Goal: Check status: Check status

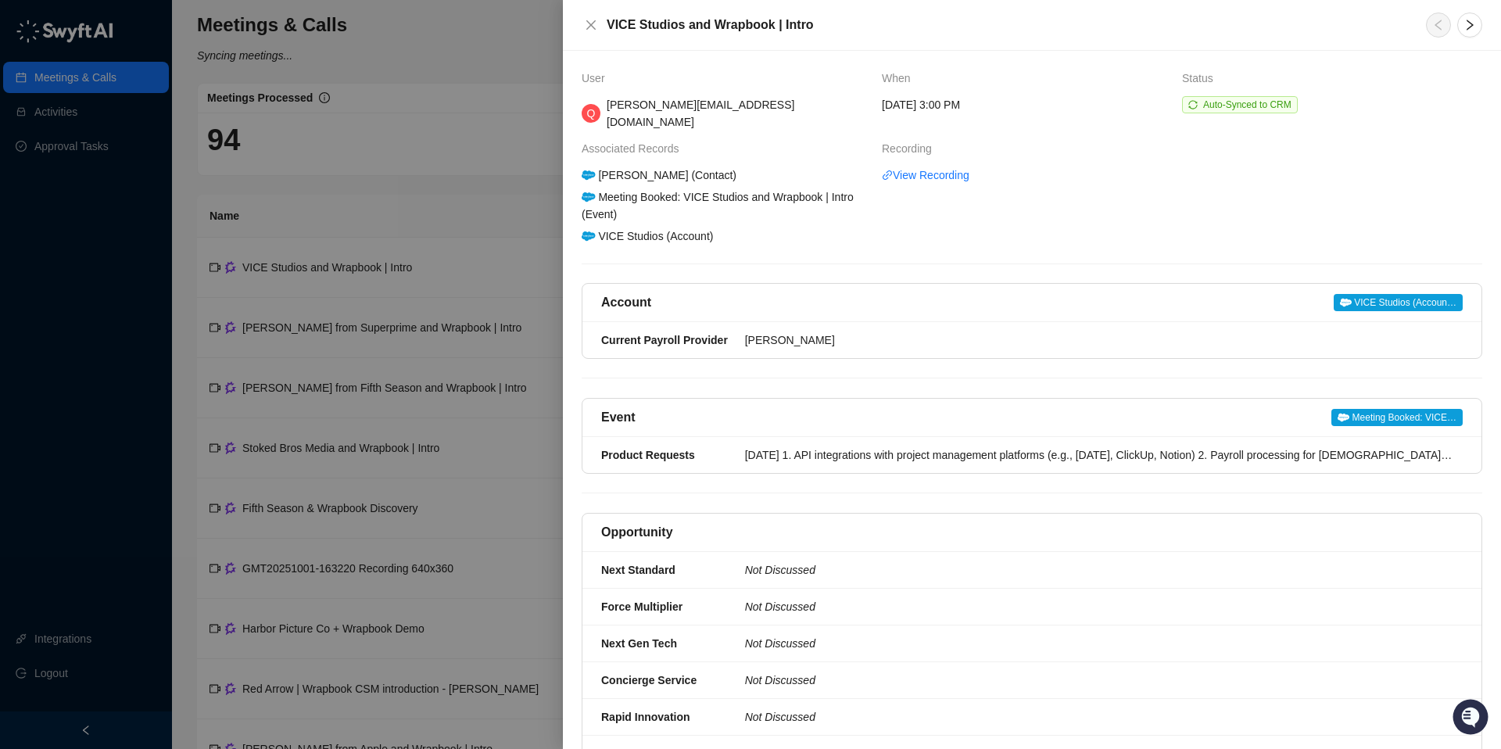
drag, startPoint x: 592, startPoint y: 25, endPoint x: 533, endPoint y: 77, distance: 78.1
click at [592, 25] on icon "close" at bounding box center [591, 25] width 13 height 13
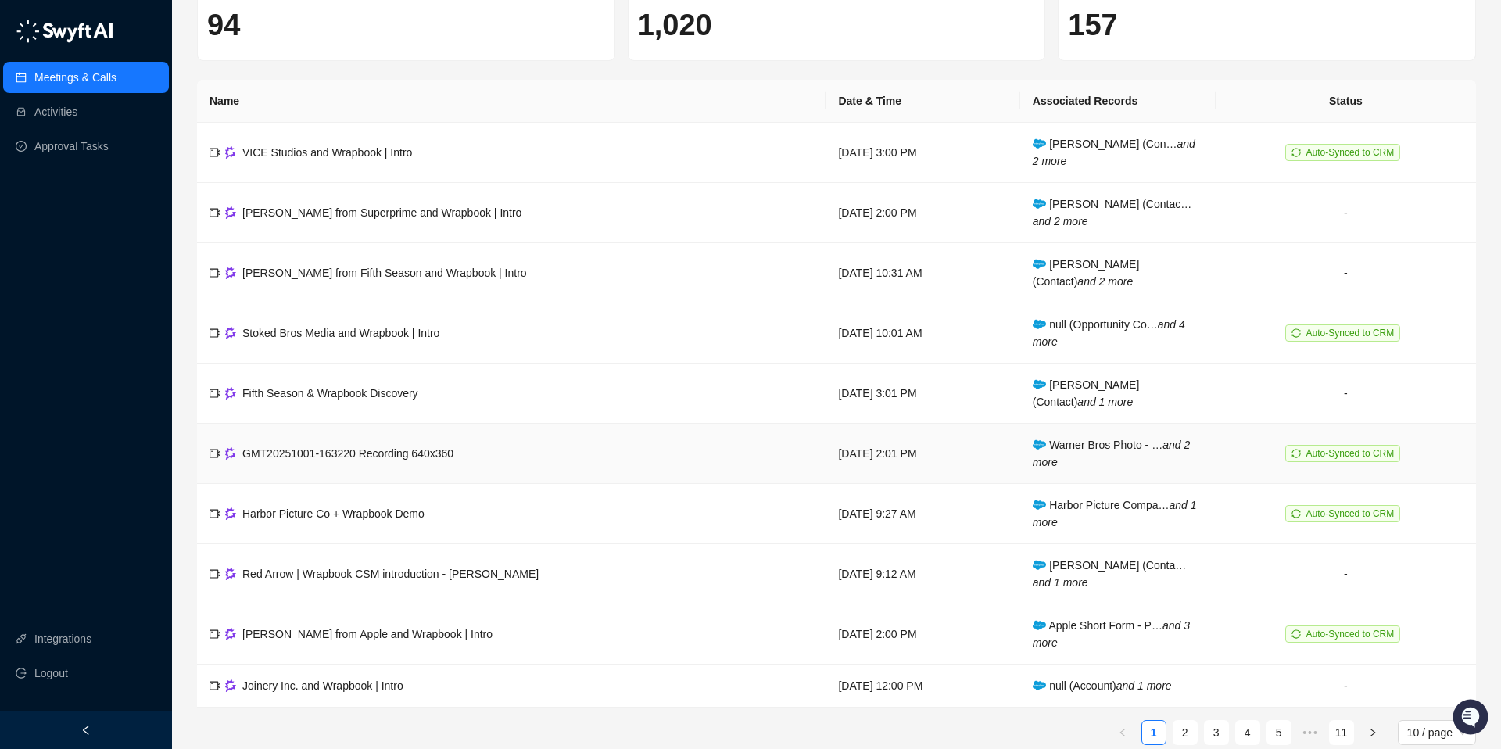
scroll to position [136, 0]
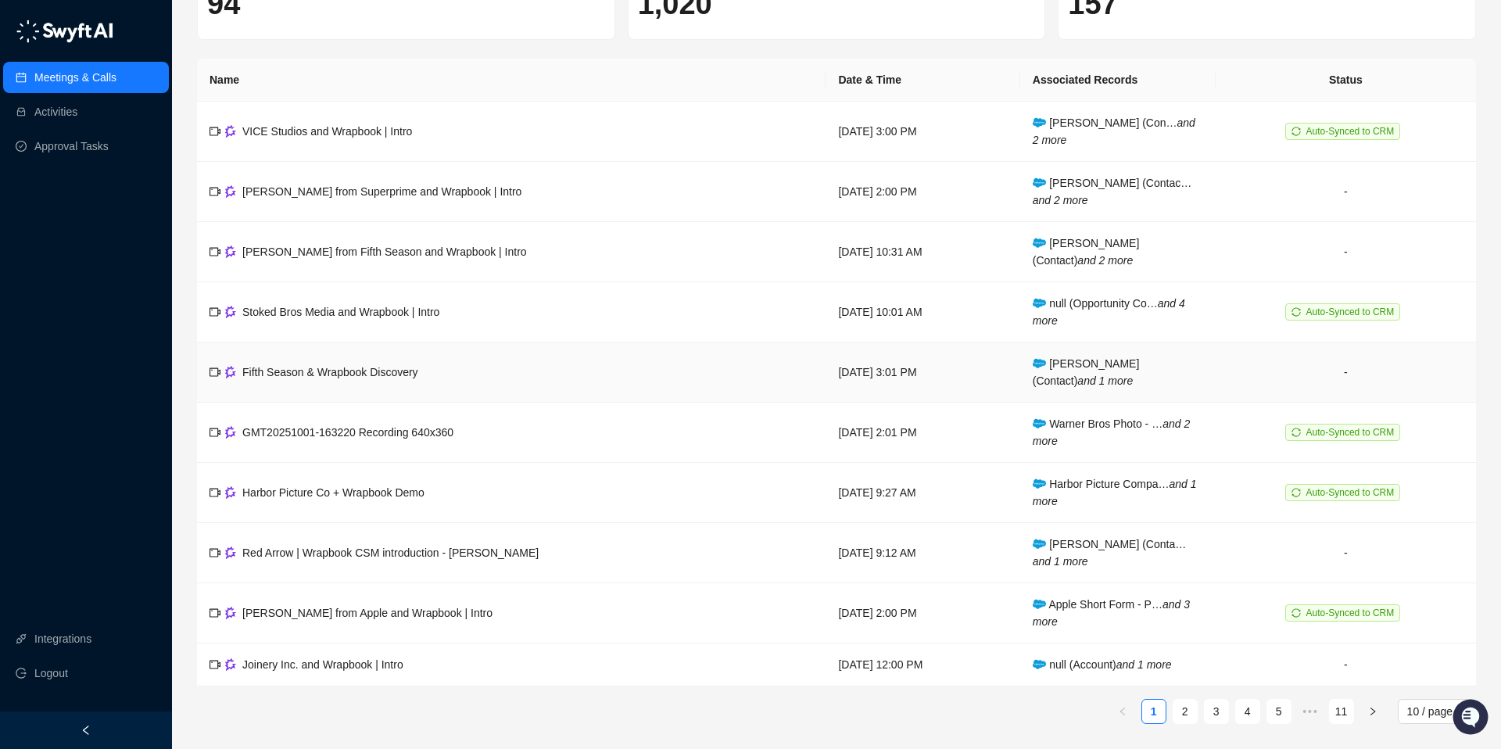
click at [335, 371] on span "Fifth Season & Wrapbook Discovery" at bounding box center [330, 372] width 176 height 13
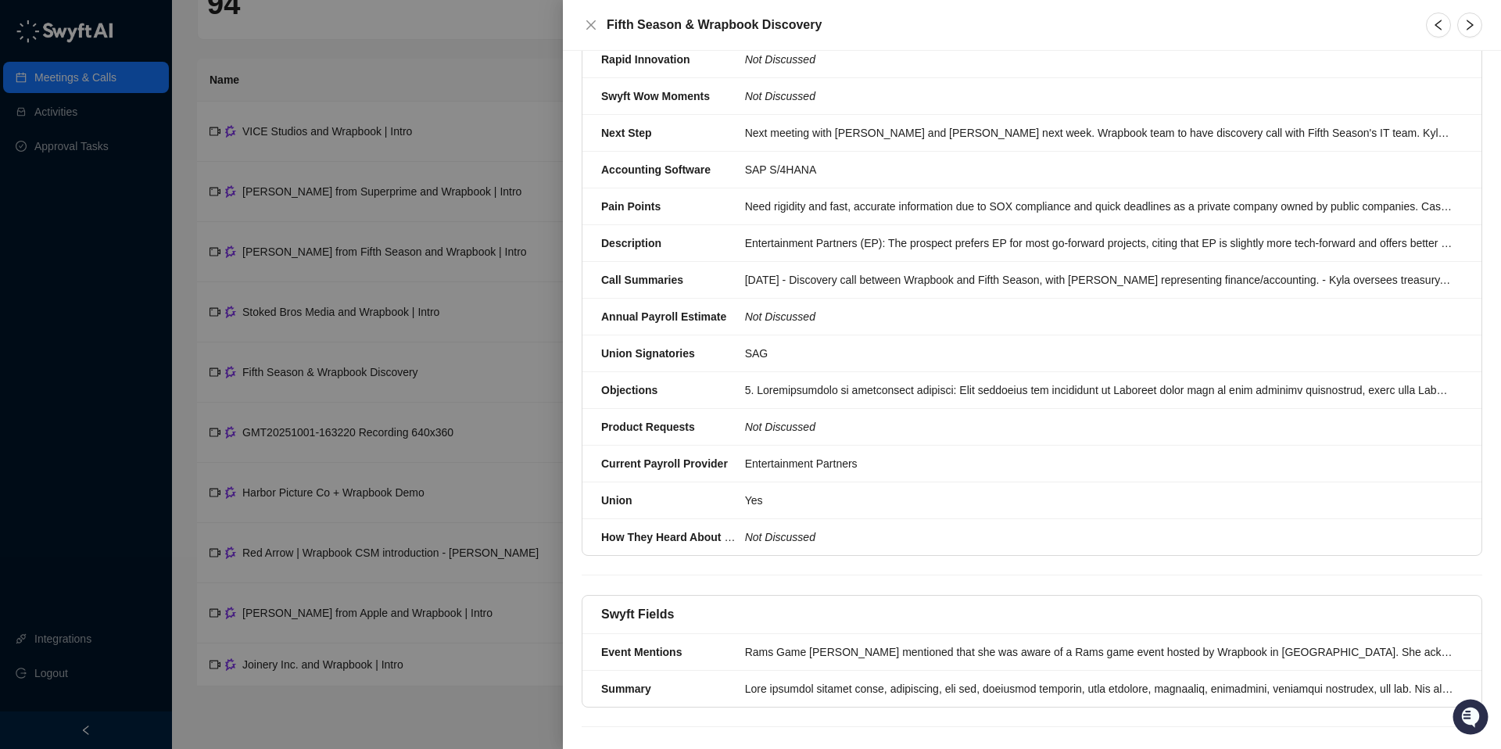
scroll to position [482, 0]
click at [778, 679] on div at bounding box center [1099, 687] width 708 height 17
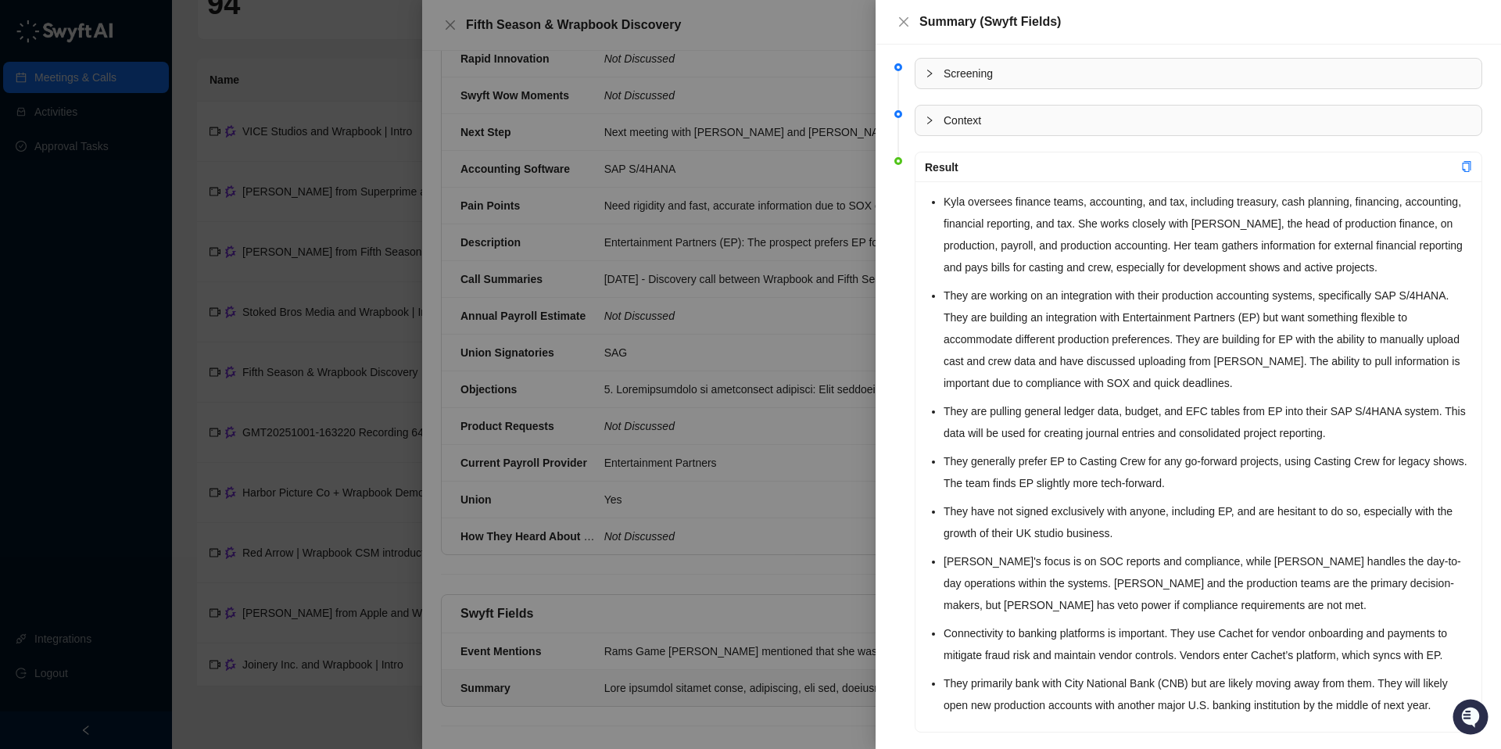
scroll to position [23, 0]
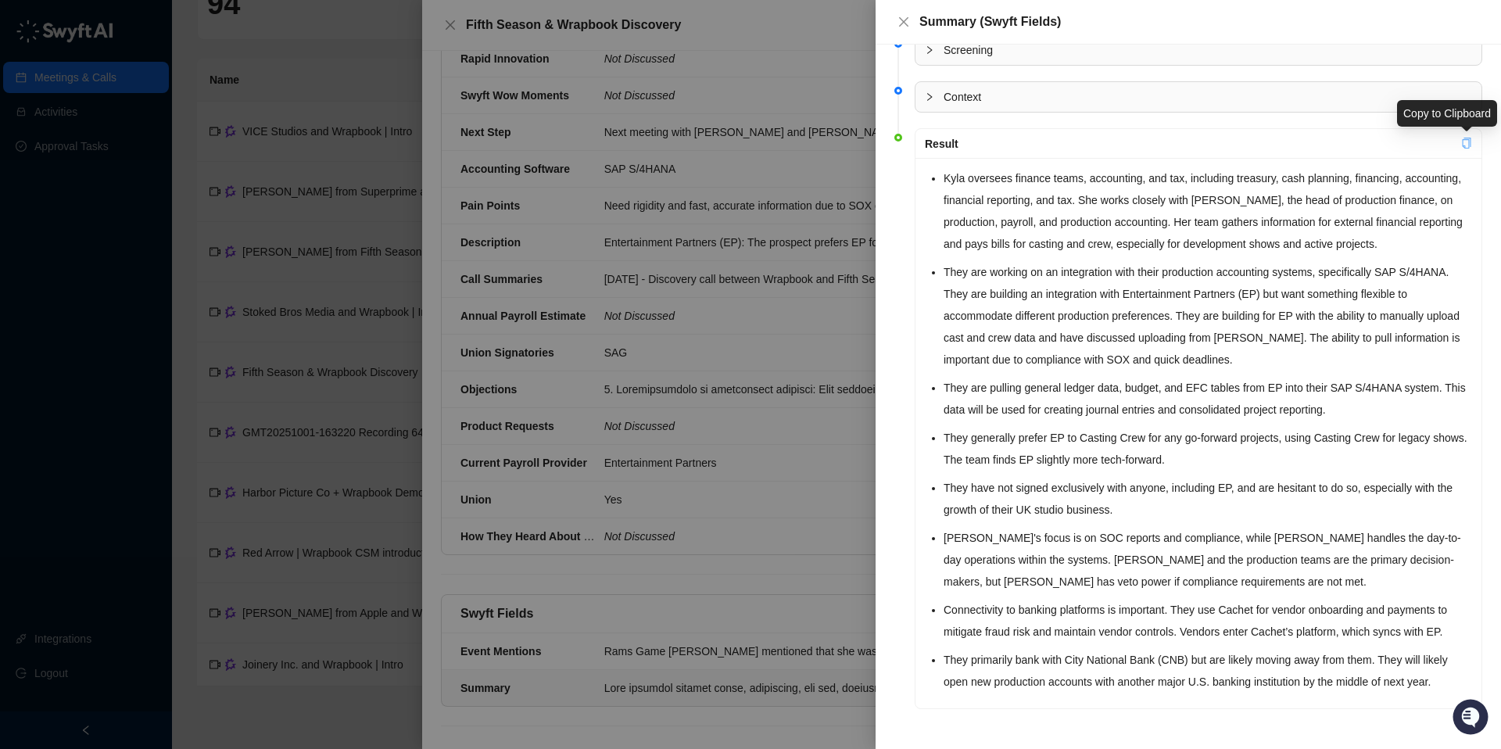
click at [1466, 139] on icon "copy" at bounding box center [1467, 143] width 9 height 11
drag, startPoint x: 908, startPoint y: 21, endPoint x: 857, endPoint y: 79, distance: 77.0
click at [908, 21] on icon "close" at bounding box center [903, 22] width 13 height 13
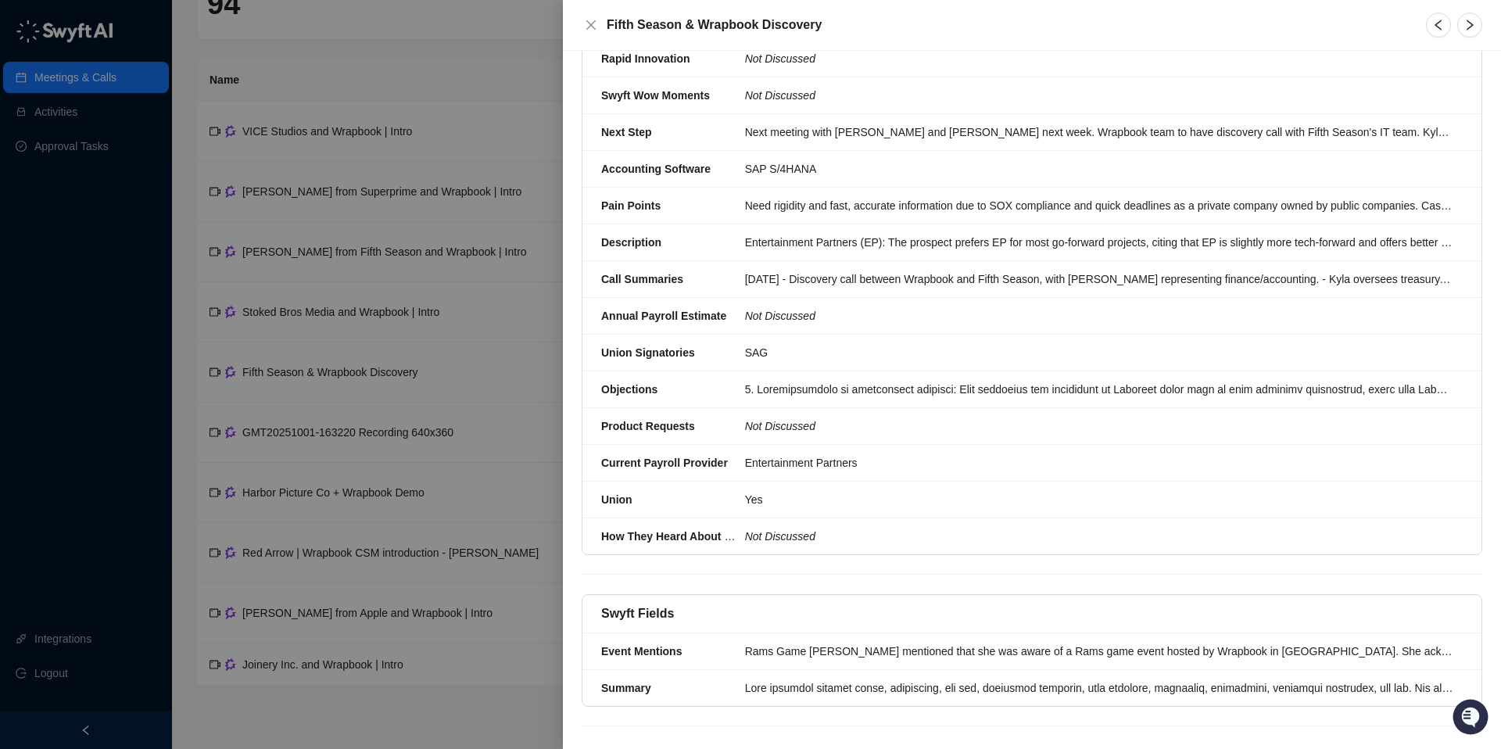
click at [408, 37] on div at bounding box center [750, 374] width 1501 height 749
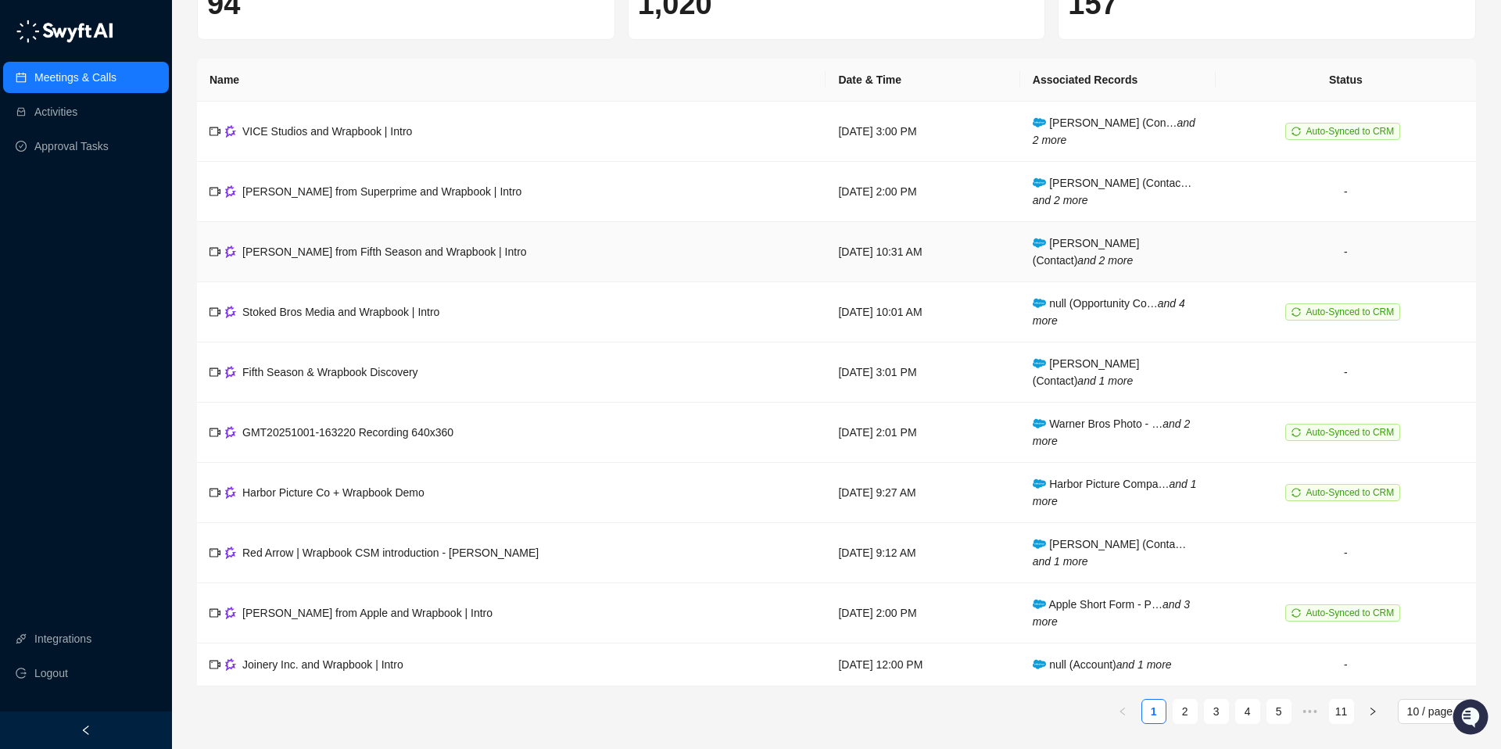
click at [351, 250] on span "[PERSON_NAME] from Fifth Season and Wrapbook | Intro" at bounding box center [384, 251] width 285 height 13
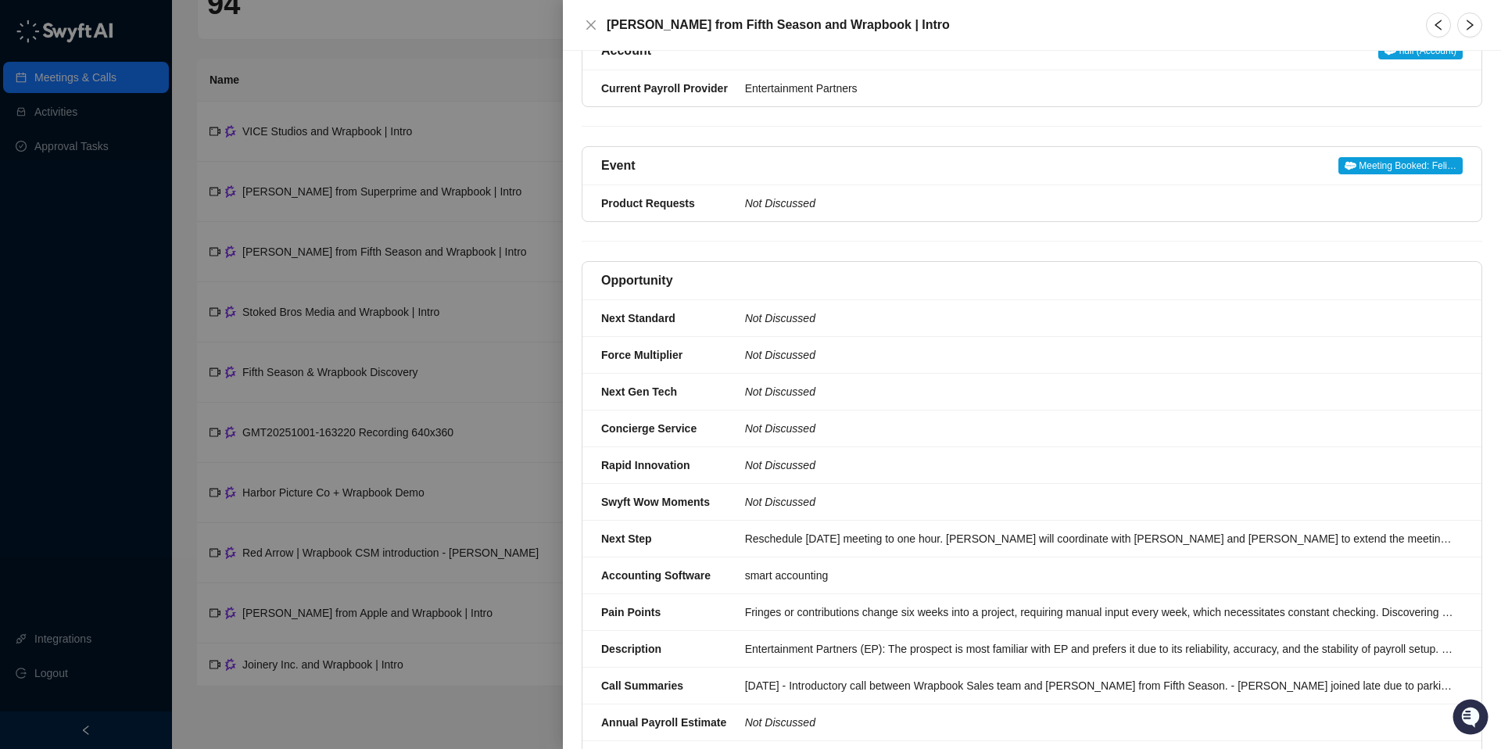
scroll to position [658, 0]
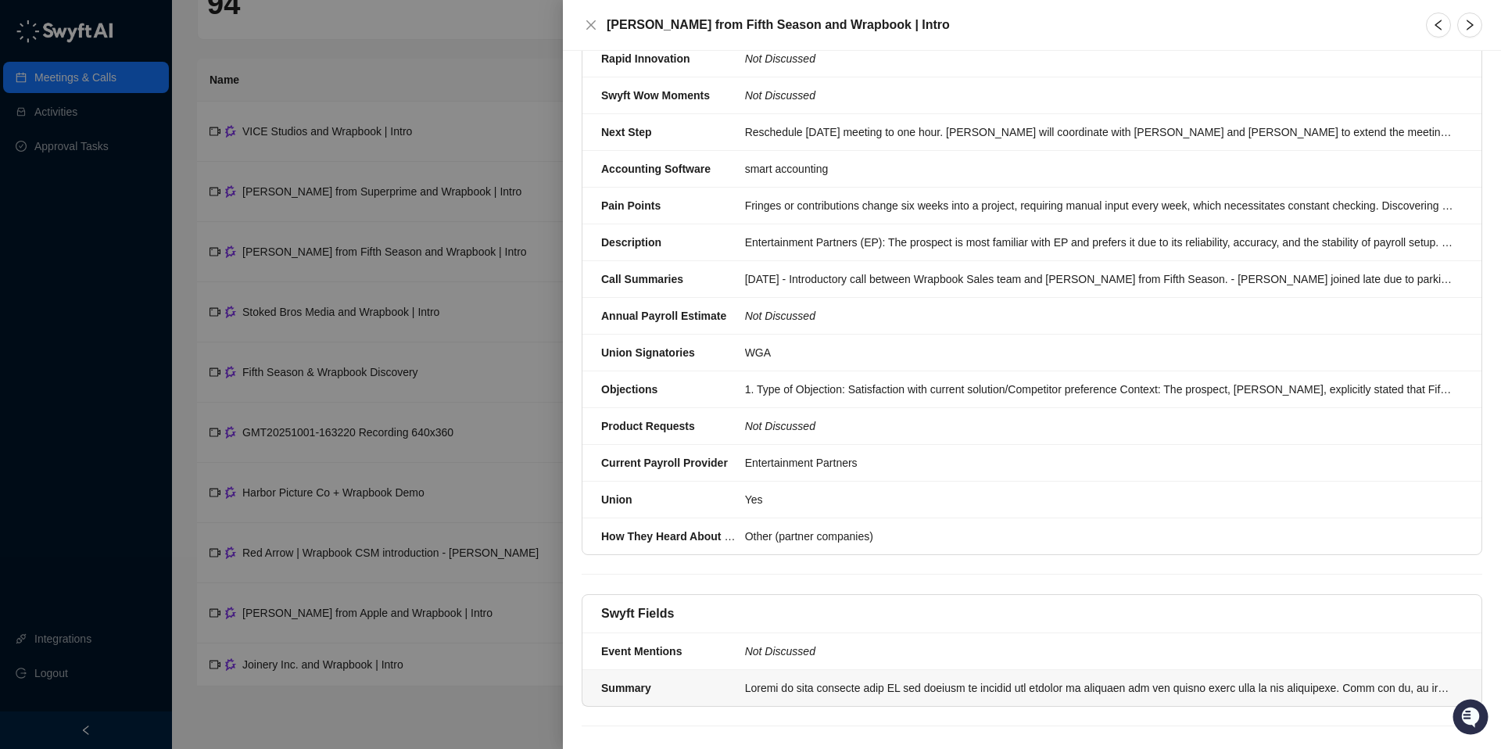
click at [799, 679] on div at bounding box center [1099, 687] width 708 height 17
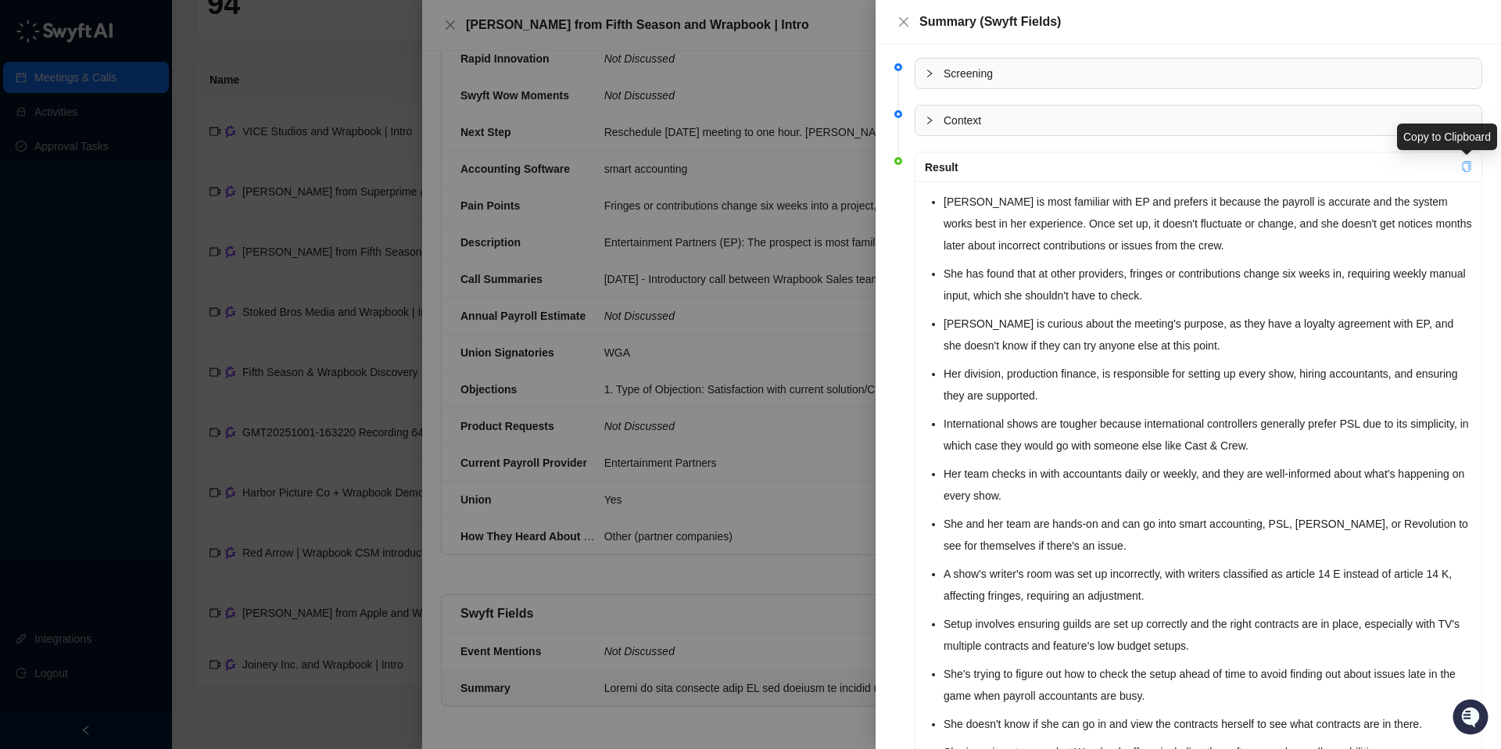
click at [1465, 164] on icon "copy" at bounding box center [1466, 166] width 11 height 11
click at [1463, 165] on icon "copy" at bounding box center [1466, 166] width 11 height 11
